Goal: Information Seeking & Learning: Learn about a topic

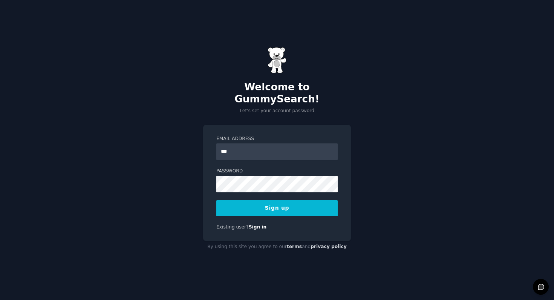
type input "**********"
click at [277, 204] on button "Sign up" at bounding box center [276, 209] width 121 height 16
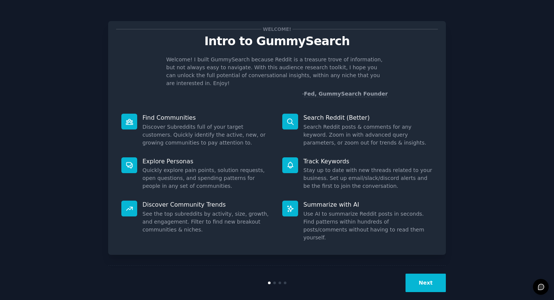
click at [425, 274] on button "Next" at bounding box center [426, 283] width 40 height 18
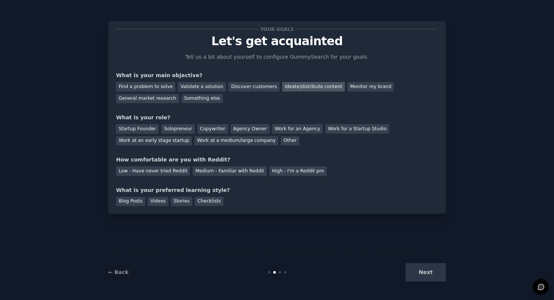
click at [299, 85] on div "Ideate/distribute content" at bounding box center [313, 86] width 63 height 9
click at [281, 141] on div "Other" at bounding box center [290, 140] width 18 height 9
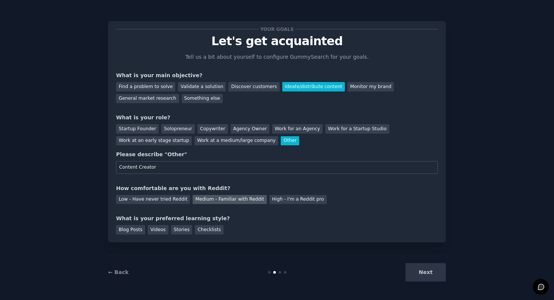
type input "Content Creator"
click at [215, 202] on div "Medium - Familiar with Reddit" at bounding box center [230, 199] width 74 height 9
click at [158, 233] on div "Videos" at bounding box center [158, 229] width 21 height 9
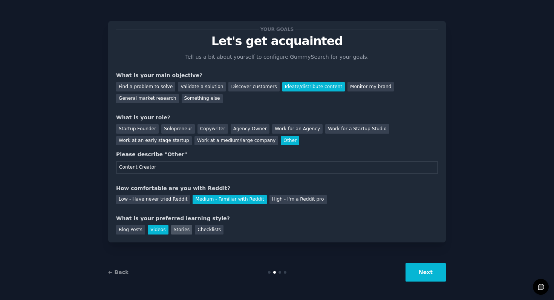
click at [175, 230] on div "Stories" at bounding box center [181, 229] width 21 height 9
click at [159, 231] on div "Videos" at bounding box center [158, 229] width 21 height 9
click at [425, 273] on button "Next" at bounding box center [426, 273] width 40 height 18
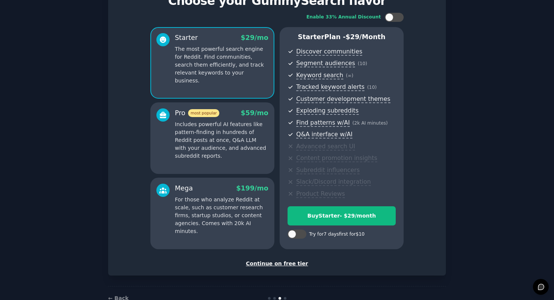
scroll to position [61, 0]
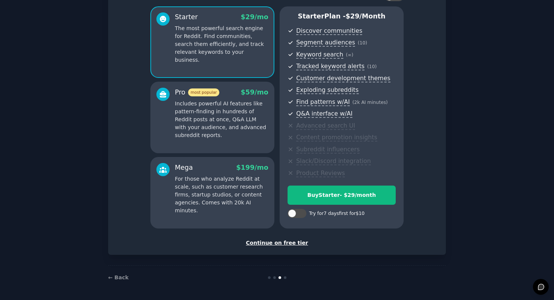
click at [282, 242] on div "Continue on free tier" at bounding box center [277, 243] width 322 height 8
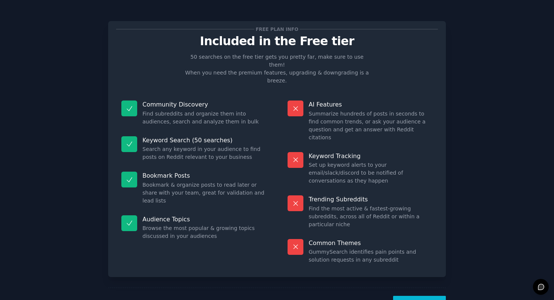
click at [413, 296] on button "Let's Go!" at bounding box center [419, 305] width 53 height 18
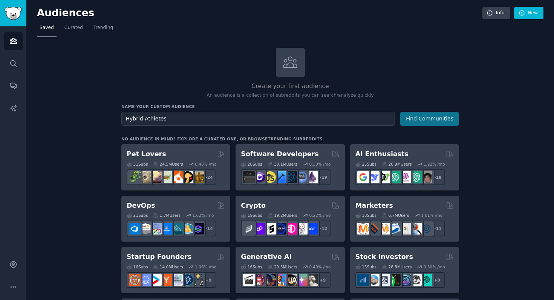
type input "Hybrid Athletes"
click at [426, 115] on button "Find Communities" at bounding box center [429, 119] width 59 height 14
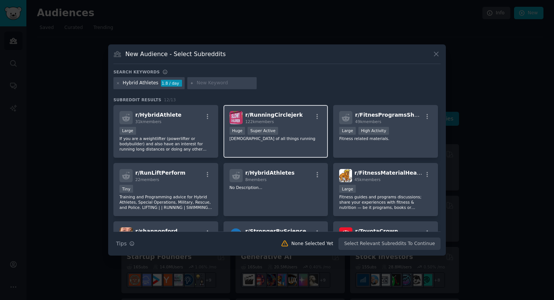
click at [246, 144] on div "r/ RunningCirclejerk 122k members >= 95th percentile for submissions / day Huge…" at bounding box center [276, 131] width 105 height 53
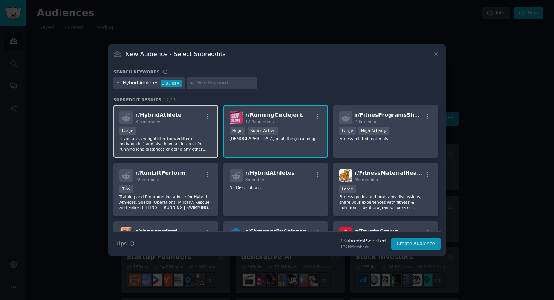
click at [211, 143] on p "If you are a weightlifter (powerlifter or bodybuilder) and also have an interes…" at bounding box center [166, 144] width 93 height 16
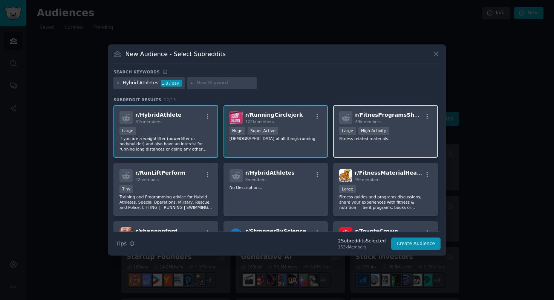
click at [342, 145] on div "r/ FitnesProgramsSharing 49k members Large High Activity Fitness related materi…" at bounding box center [385, 131] width 105 height 53
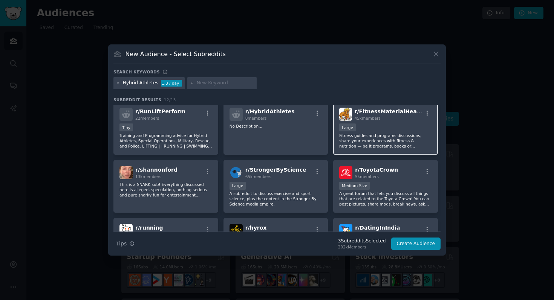
scroll to position [63, 0]
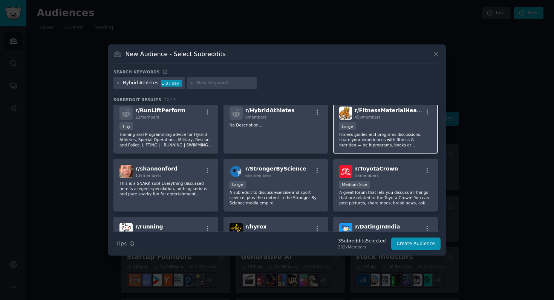
click at [358, 142] on p "Fitness guides and programs discussions; share your experiences with fitness & …" at bounding box center [385, 140] width 93 height 16
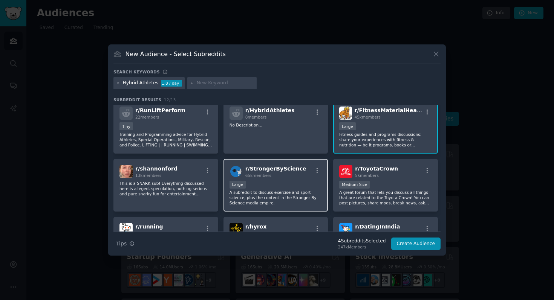
click at [311, 175] on div "r/ StrongerByScience 65k members" at bounding box center [276, 171] width 93 height 13
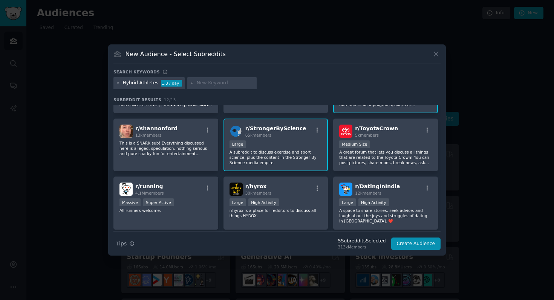
scroll to position [107, 0]
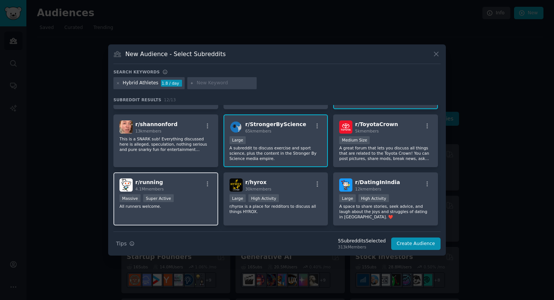
click at [205, 206] on p "All runners welcome." at bounding box center [166, 206] width 93 height 5
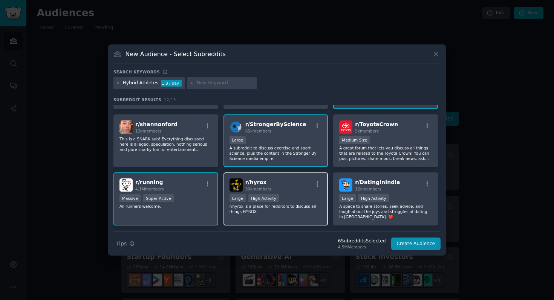
click at [294, 192] on div "r/ hyrox 30k members" at bounding box center [276, 185] width 93 height 13
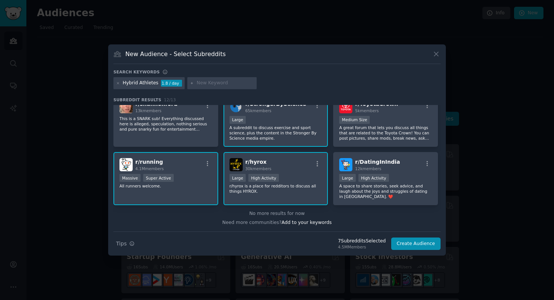
scroll to position [0, 0]
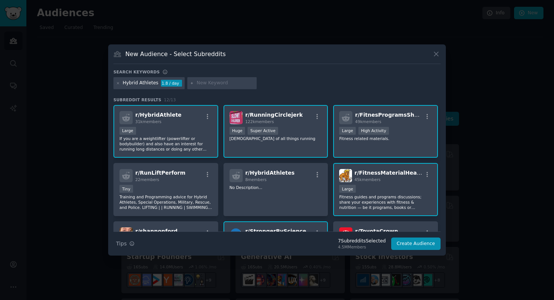
click at [228, 82] on input "text" at bounding box center [225, 83] width 57 height 7
type input "i"
type input "Ironman"
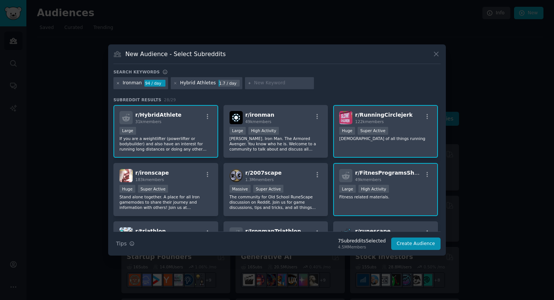
click at [118, 83] on icon at bounding box center [118, 83] width 2 height 2
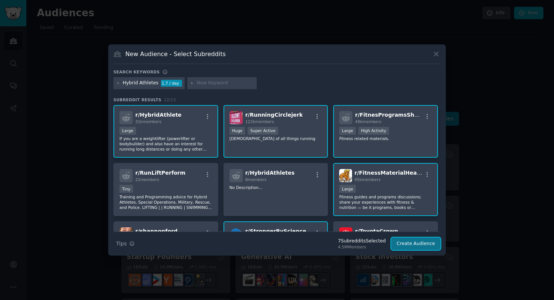
click at [428, 245] on button "Create Audience" at bounding box center [416, 244] width 50 height 13
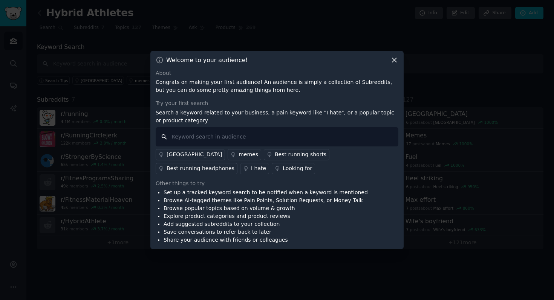
click at [233, 135] on input "text" at bounding box center [277, 136] width 243 height 19
type input "H"
type input "How to"
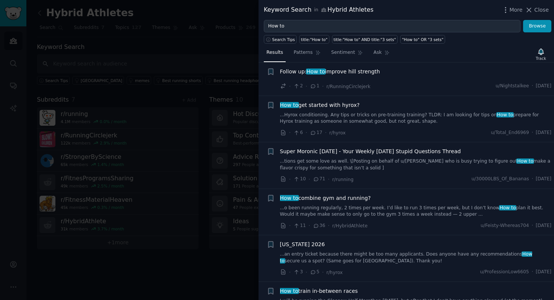
scroll to position [366, 0]
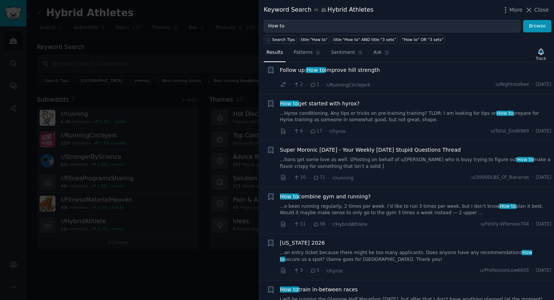
click at [325, 196] on span "How to combine gym and running?" at bounding box center [325, 197] width 91 height 8
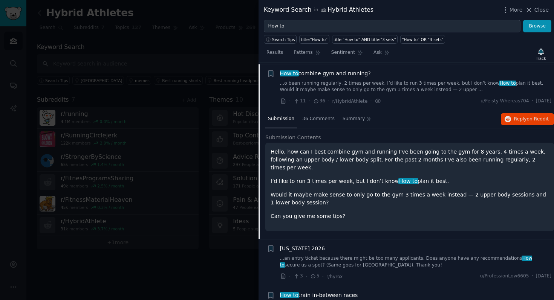
scroll to position [491, 0]
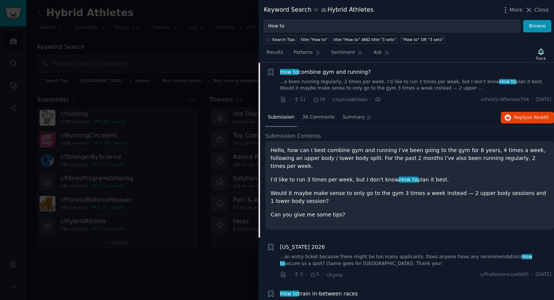
click at [354, 200] on div "Hello, how can I best combine gym and running I’ve been going to the gym for 8 …" at bounding box center [410, 183] width 278 height 72
click at [327, 146] on div "Hello, how can I best combine gym and running I’ve been going to the gym for 8 …" at bounding box center [409, 185] width 289 height 89
click at [314, 152] on p "Hello, how can I best combine gym and running I’ve been going to the gym for 8 …" at bounding box center [410, 159] width 278 height 24
click at [314, 138] on span "Submission Contents" at bounding box center [293, 136] width 56 height 8
click at [301, 134] on span "Submission Contents" at bounding box center [293, 136] width 56 height 8
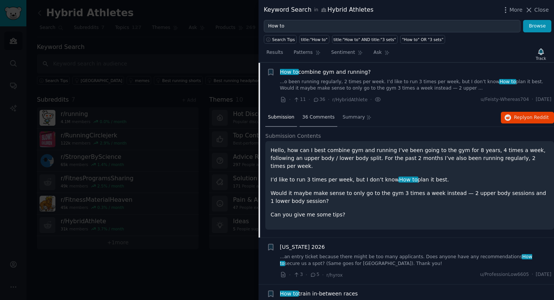
click at [319, 119] on span "36 Comments" at bounding box center [318, 117] width 32 height 7
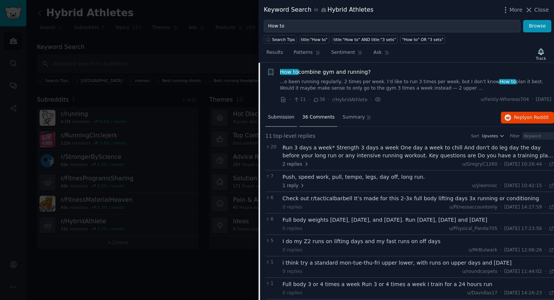
click at [282, 122] on div "Submission" at bounding box center [281, 118] width 32 height 18
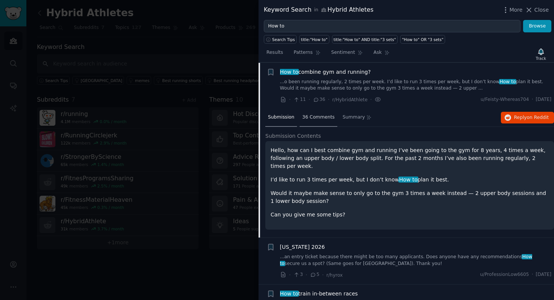
click at [310, 118] on span "36 Comments" at bounding box center [318, 117] width 32 height 7
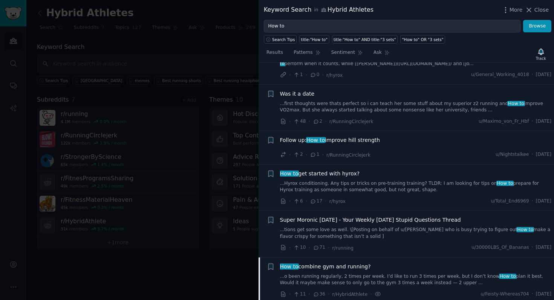
scroll to position [185, 0]
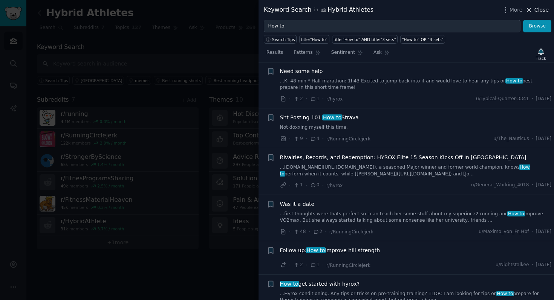
click at [533, 9] on icon at bounding box center [529, 10] width 8 height 8
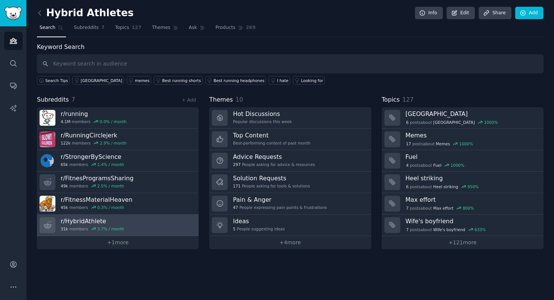
click at [137, 225] on link "r/ HybridAthlete 31k members 3.7 % / month" at bounding box center [118, 225] width 162 height 21
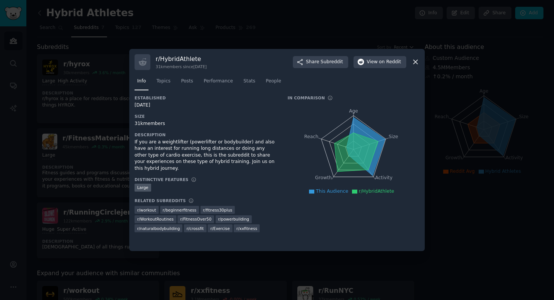
click at [198, 151] on div "If you are a weightlifter (powerlifter or bodybuilder) and also have an interes…" at bounding box center [206, 155] width 143 height 33
click at [169, 81] on span "Topics" at bounding box center [163, 81] width 14 height 7
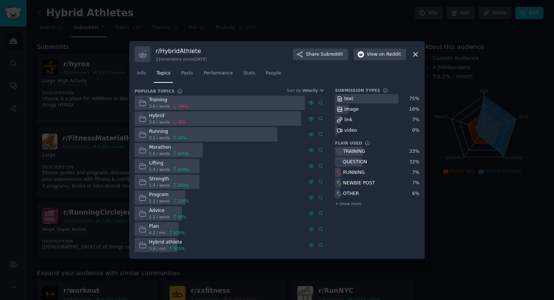
click at [188, 119] on div "Hybrid 3.6 / week -6 %" at bounding box center [162, 119] width 55 height 15
click at [159, 118] on div "Hybrid" at bounding box center [167, 116] width 36 height 7
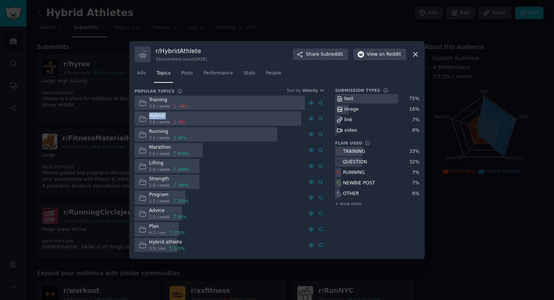
click at [159, 118] on div "Hybrid" at bounding box center [167, 116] width 36 height 7
click at [169, 112] on div "Hybrid 3.6 / week -6 %" at bounding box center [162, 119] width 55 height 15
click at [174, 107] on icon at bounding box center [175, 106] width 2 height 4
click at [175, 170] on icon at bounding box center [174, 169] width 5 height 5
click at [189, 74] on span "Posts" at bounding box center [187, 73] width 12 height 7
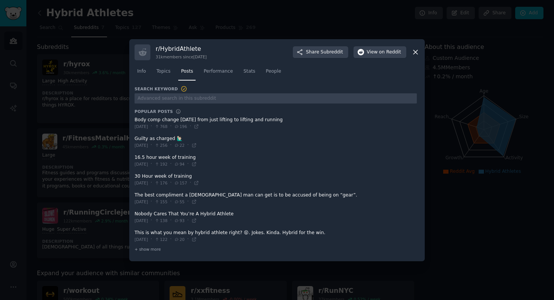
click at [196, 123] on div "[DATE] · 768 · 196 ·" at bounding box center [167, 126] width 64 height 7
click at [199, 121] on span at bounding box center [276, 123] width 282 height 18
click at [207, 119] on span at bounding box center [276, 123] width 282 height 18
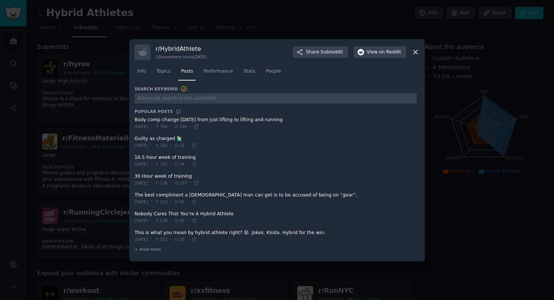
click at [213, 221] on span at bounding box center [276, 217] width 282 height 18
click at [196, 222] on icon at bounding box center [193, 220] width 3 height 3
